Goal: Register for event/course

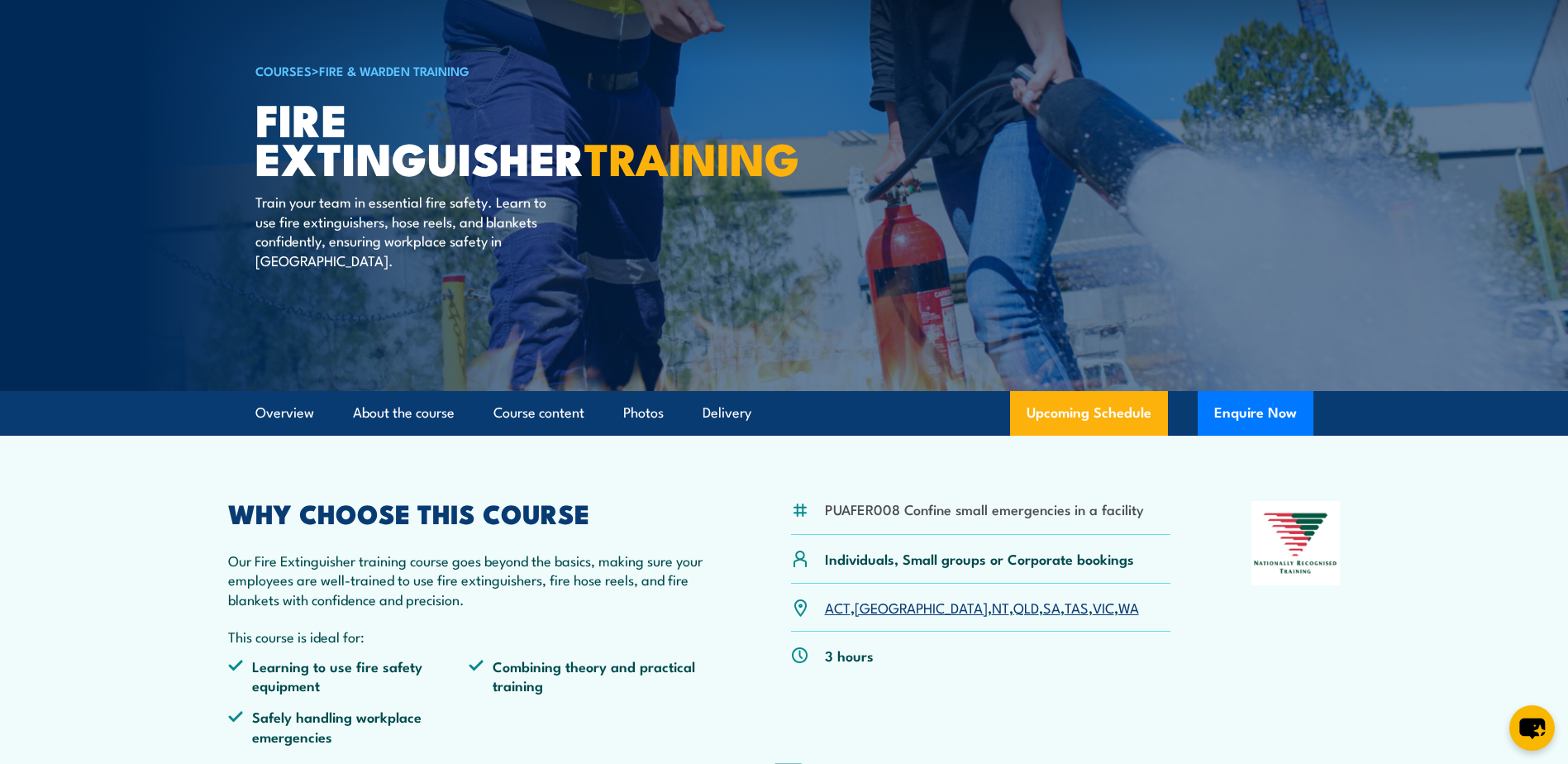
click at [1118, 605] on link "WA" at bounding box center [1128, 607] width 21 height 20
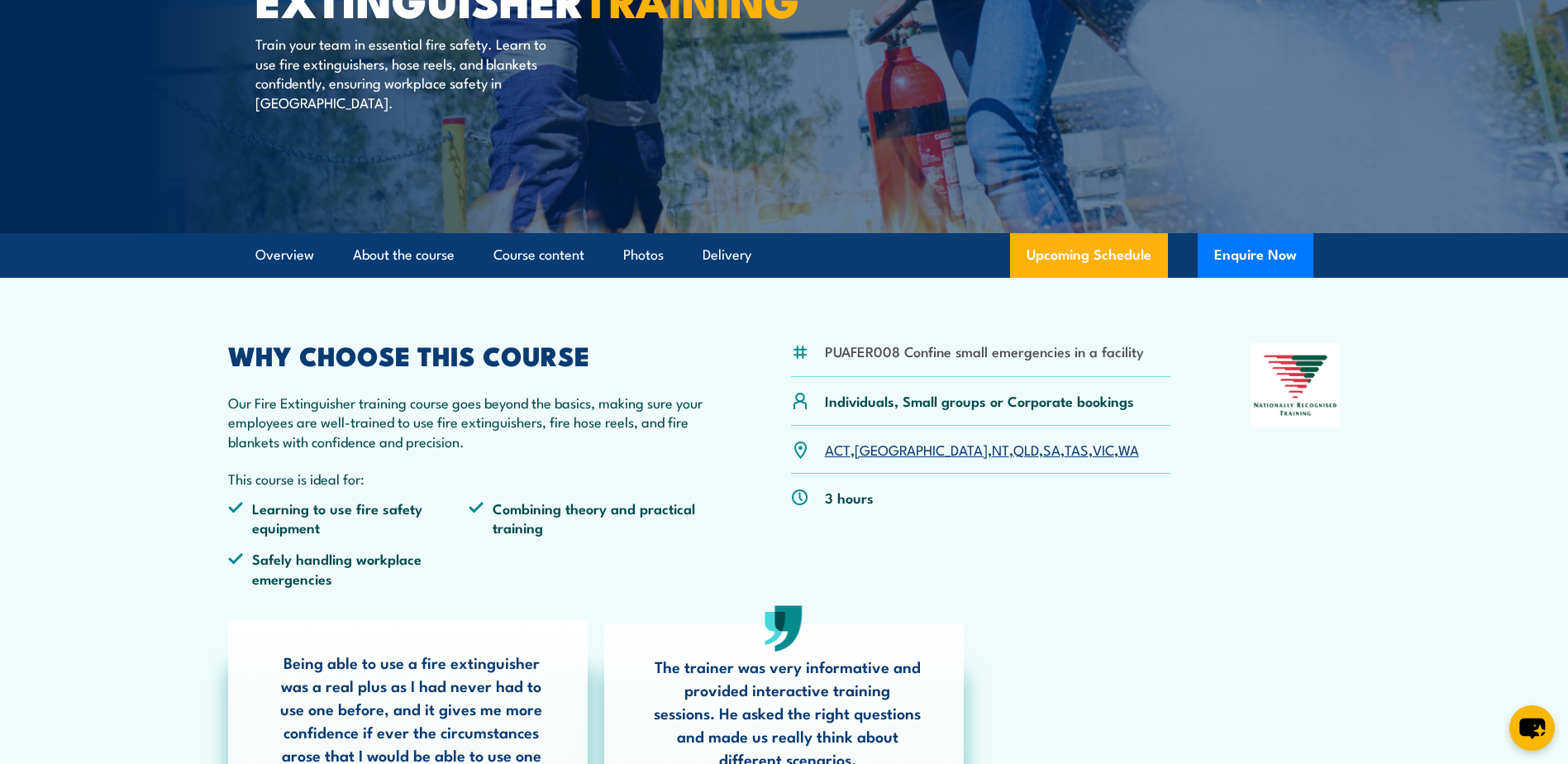
scroll to position [331, 0]
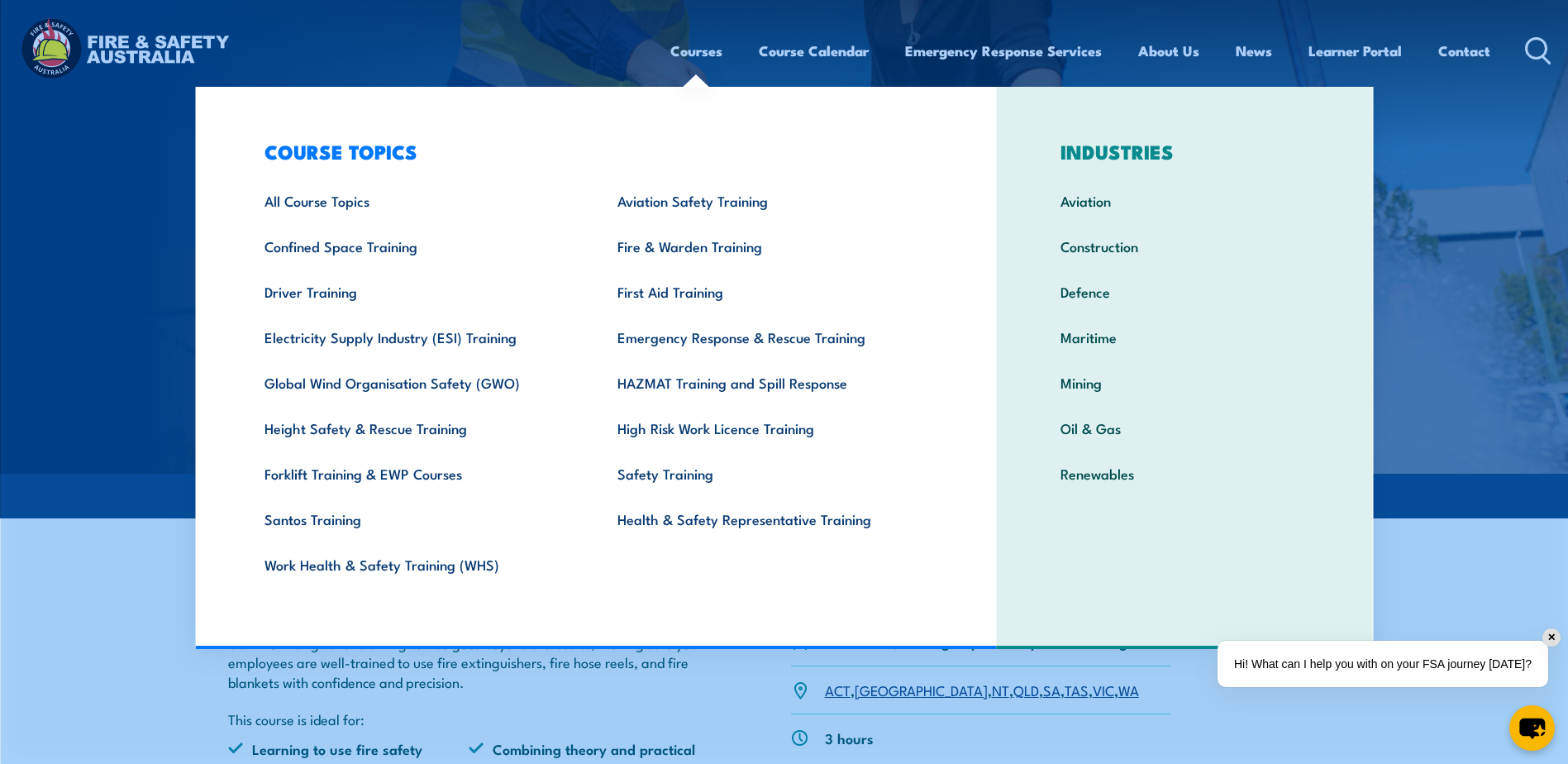
click at [700, 51] on link "Courses" at bounding box center [696, 51] width 52 height 44
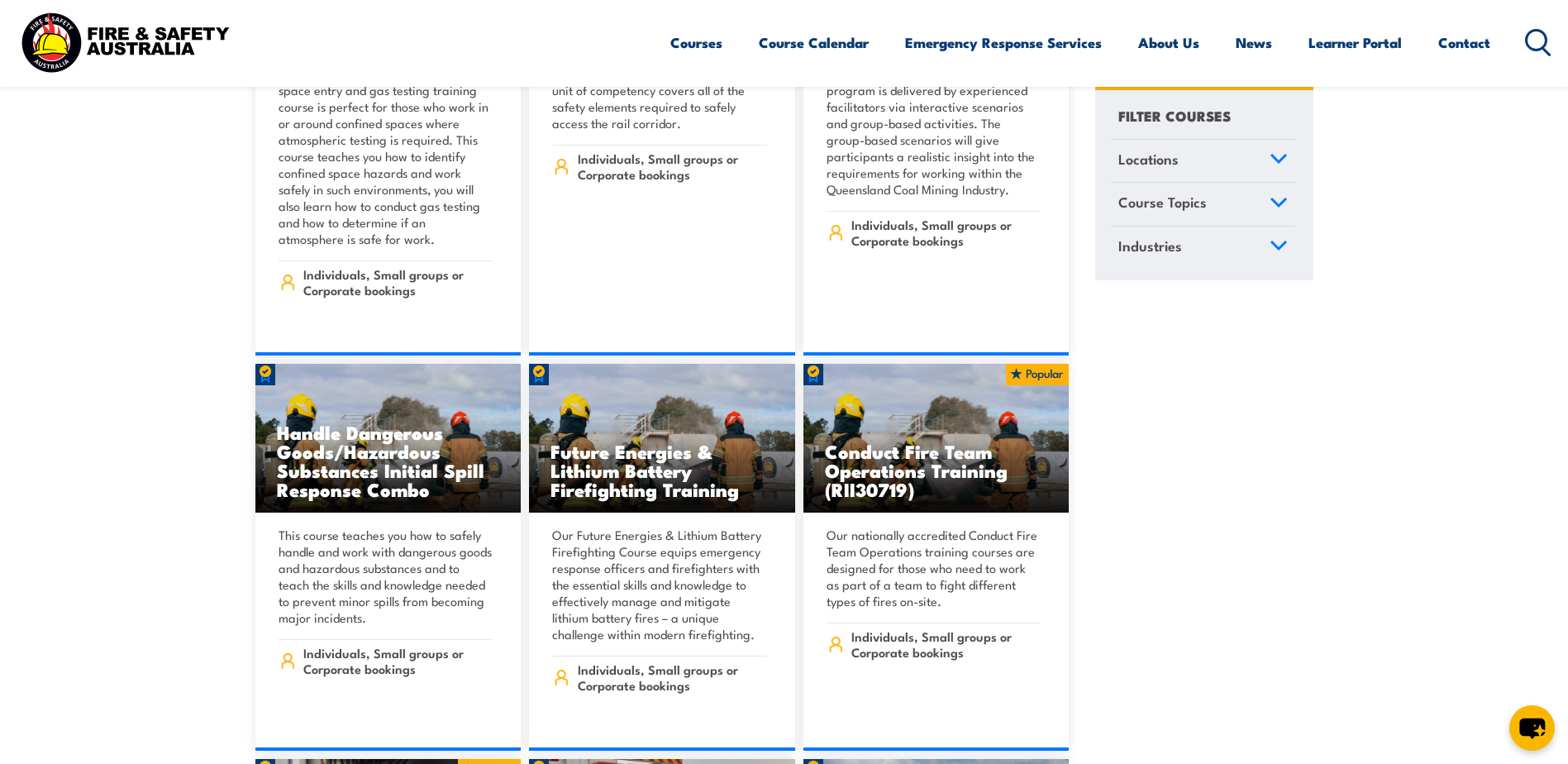
scroll to position [2976, 0]
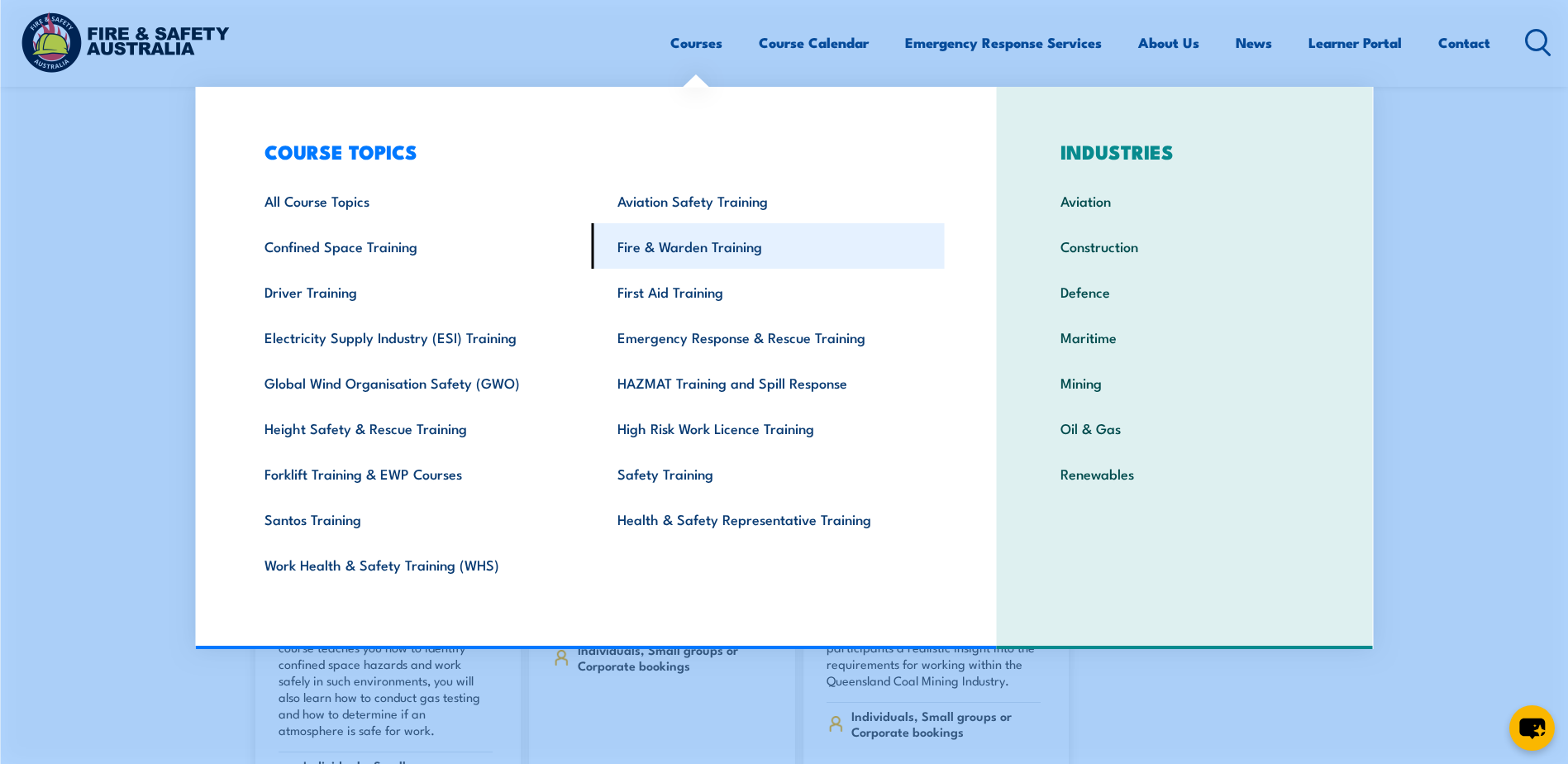
click at [731, 242] on link "Fire & Warden Training" at bounding box center [768, 246] width 353 height 46
